Goal: Browse casually

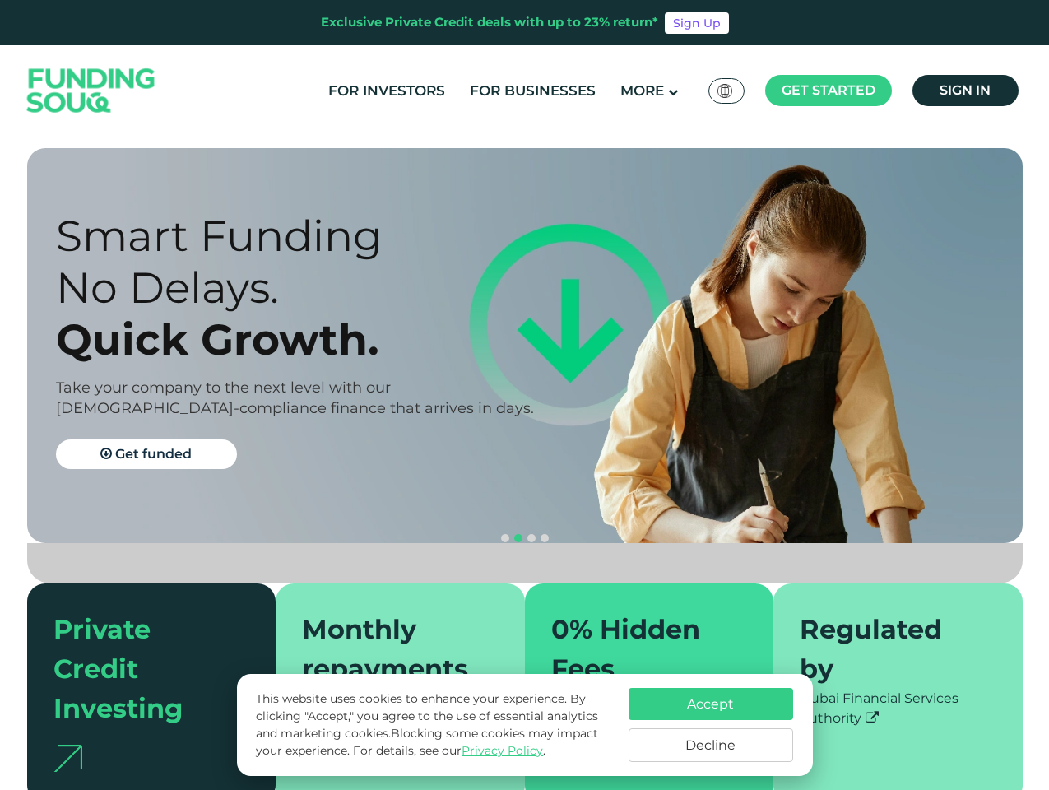
click at [828, 90] on span "Get started" at bounding box center [829, 90] width 94 height 16
click at [525, 346] on div "Quick Growth." at bounding box center [305, 339] width 498 height 52
click at [524, 346] on div "Quick Growth." at bounding box center [305, 339] width 498 height 52
click at [0, 461] on section "Prosperity Meets Principle. Shariah Compliance [DEMOGRAPHIC_DATA] compliant inv…" at bounding box center [524, 475] width 1049 height 655
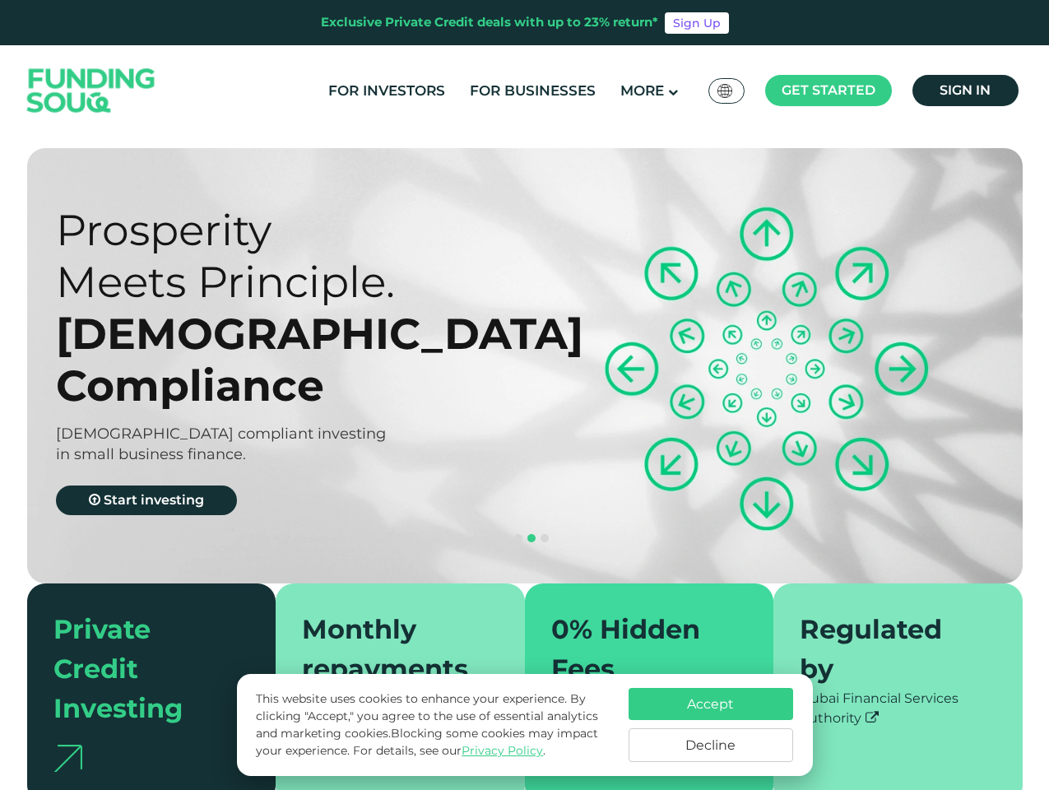
click at [525, 531] on button "navigation" at bounding box center [531, 537] width 13 height 13
click at [505, 534] on span "navigation" at bounding box center [505, 538] width 8 height 8
click at [518, 534] on span "navigation" at bounding box center [518, 538] width 8 height 8
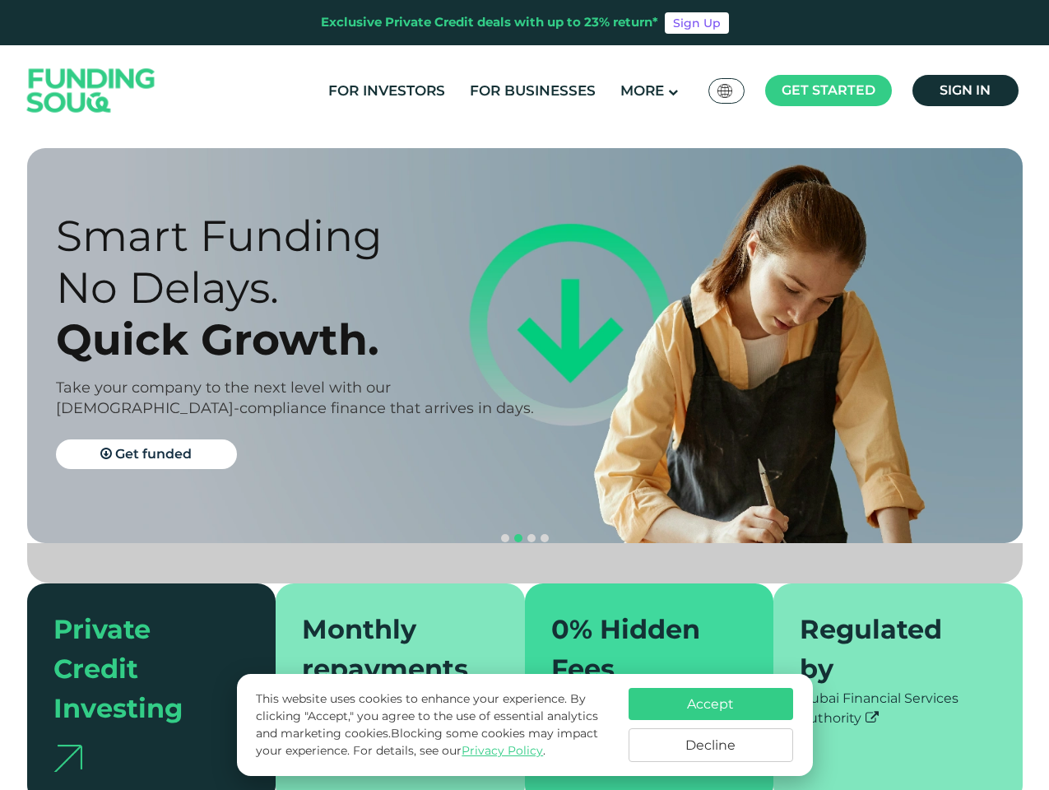
click at [531, 534] on span "navigation" at bounding box center [531, 538] width 8 height 8
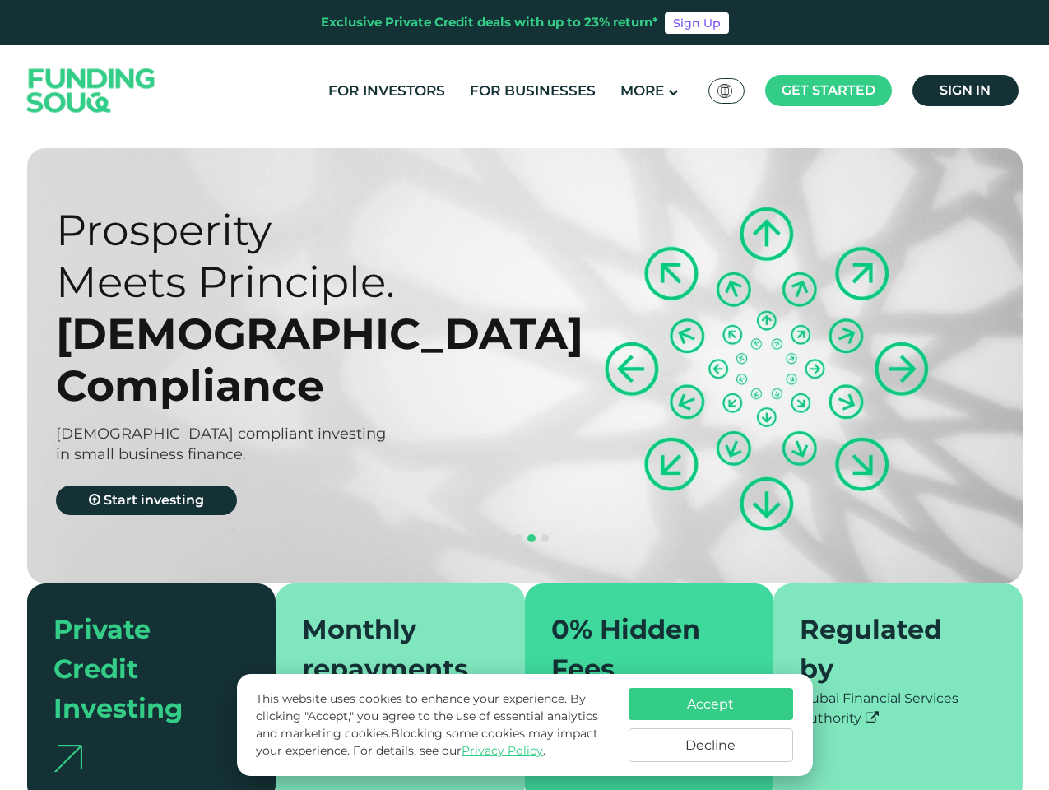
click at [545, 534] on span "navigation" at bounding box center [544, 538] width 8 height 8
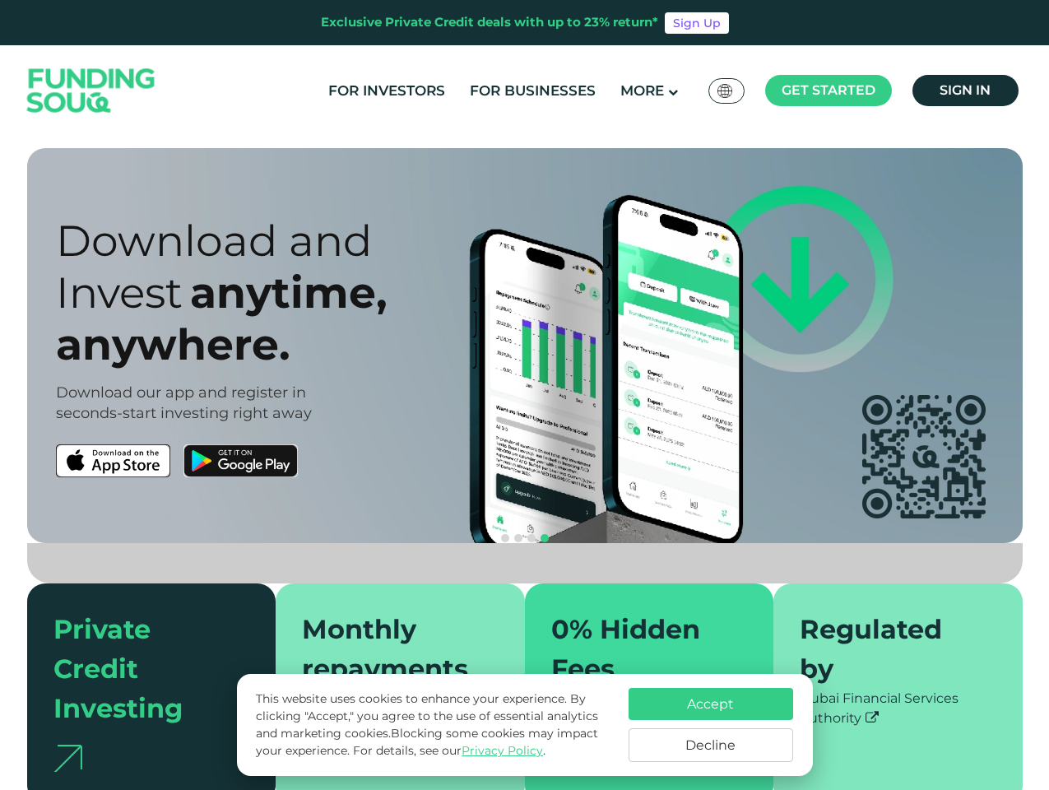
click at [711, 725] on div "Accept Decline" at bounding box center [711, 725] width 165 height 74
